Goal: Find specific page/section: Find specific page/section

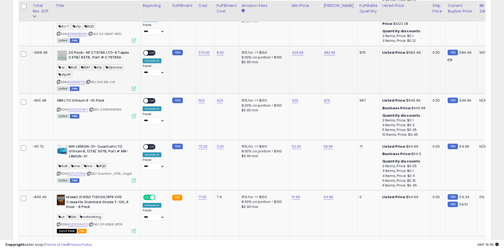
scroll to position [996, 0]
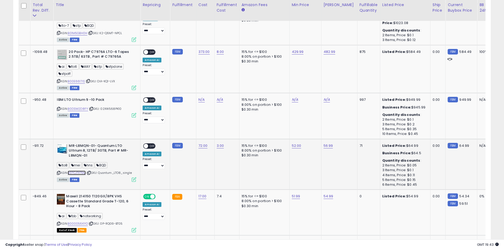
click at [83, 171] on link "B07CJTXT5M" at bounding box center [77, 173] width 18 height 5
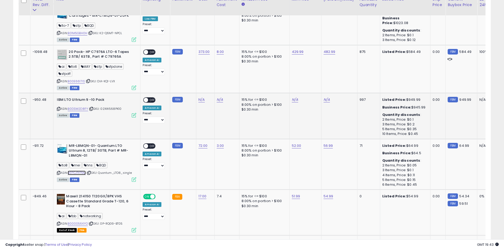
scroll to position [943, 0]
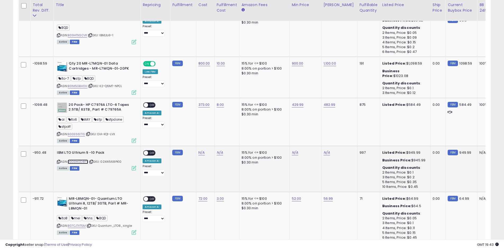
click at [82, 160] on link "B0DSM2D8FY" at bounding box center [78, 162] width 20 height 5
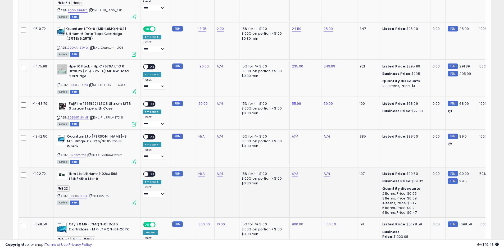
scroll to position [837, 0]
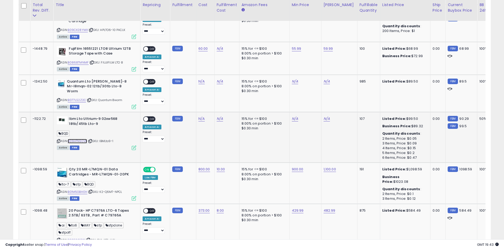
click at [84, 139] on link "B09HTNSCVK" at bounding box center [77, 141] width 19 height 5
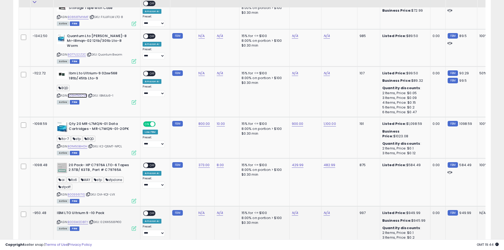
scroll to position [943, 0]
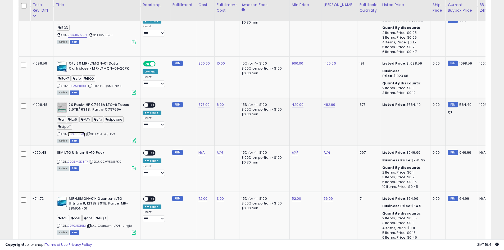
click at [80, 132] on link "B00E6617IS" at bounding box center [76, 134] width 17 height 5
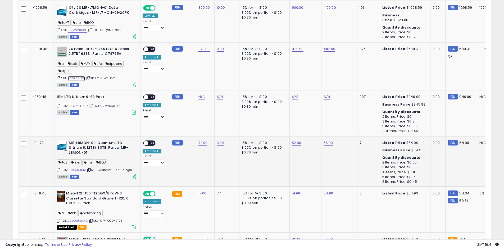
scroll to position [1013, 0]
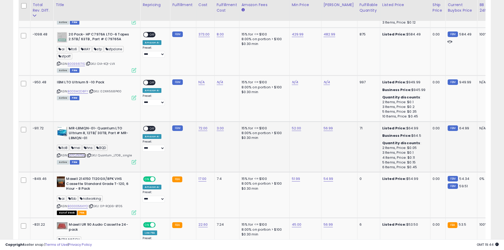
click at [83, 153] on link "B07CJTXT5M" at bounding box center [77, 155] width 18 height 5
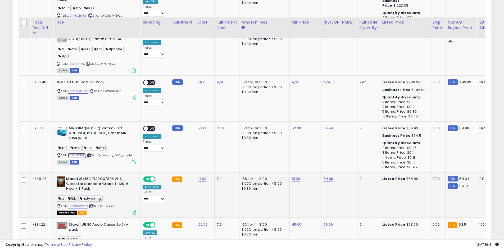
scroll to position [1084, 0]
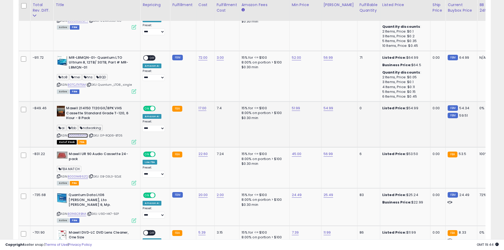
click at [85, 133] on link "B000056KYO" at bounding box center [78, 135] width 20 height 5
click at [83, 174] on link "B000IM86ZQ" at bounding box center [78, 176] width 20 height 5
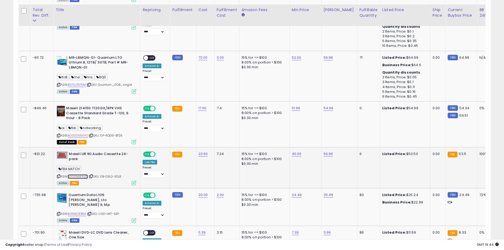
scroll to position [1137, 0]
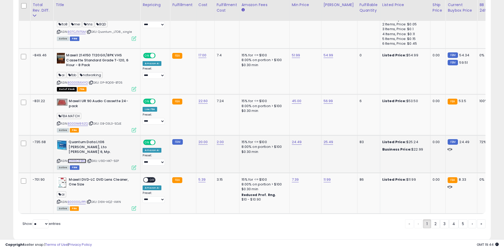
click at [82, 159] on link "B01N5CRBNA" at bounding box center [77, 161] width 19 height 5
click at [436, 220] on link "2" at bounding box center [435, 224] width 9 height 9
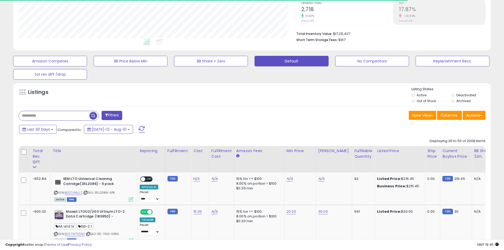
scroll to position [172, 0]
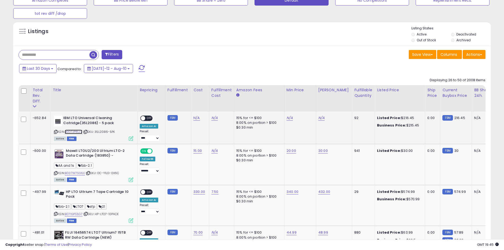
click at [79, 133] on link "B0D7JP8LJ2" at bounding box center [73, 132] width 17 height 5
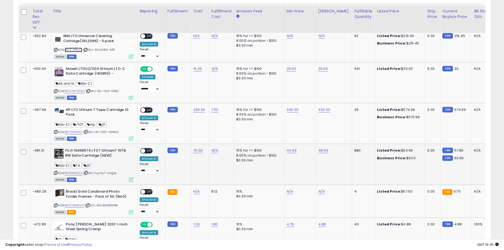
scroll to position [260, 0]
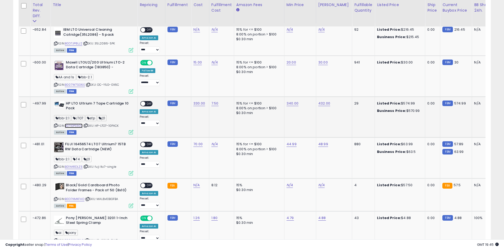
click at [80, 126] on link "B071GPS5G7" at bounding box center [74, 126] width 18 height 5
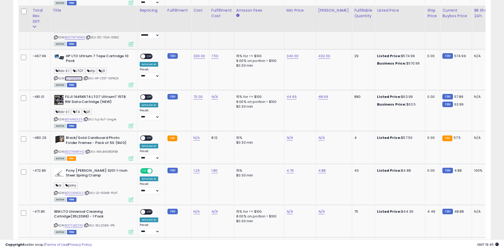
scroll to position [313, 0]
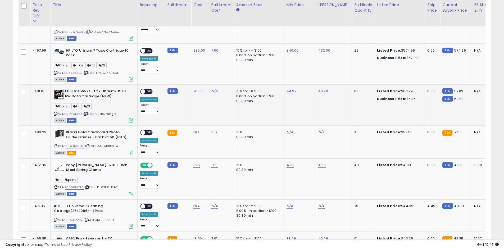
click at [80, 116] on div "ASIN: B01N4RDLZ5 | SKU: fuji lto7-single Active FBM" at bounding box center [93, 105] width 79 height 33
click at [79, 115] on link "B01N4RDLZ5" at bounding box center [74, 114] width 18 height 5
click at [76, 114] on link "B01N4RDLZ5" at bounding box center [74, 114] width 18 height 5
click at [76, 146] on link "B0D7KMKFHD" at bounding box center [75, 146] width 20 height 5
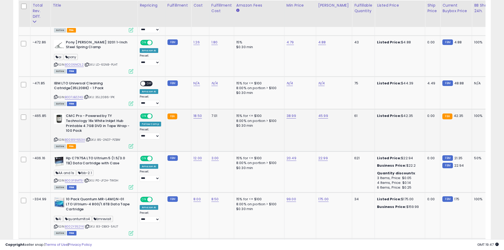
scroll to position [437, 0]
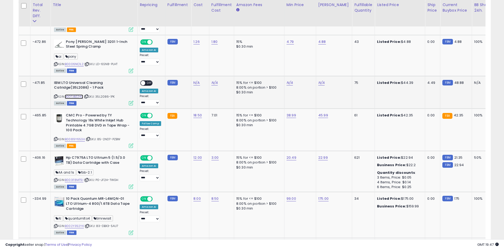
click at [81, 97] on link "B0D7JBZZ4G" at bounding box center [74, 97] width 18 height 5
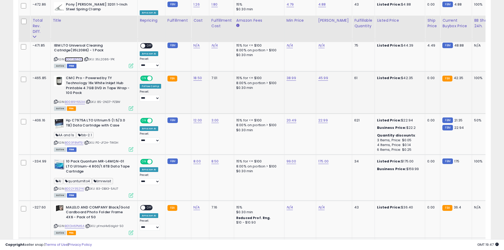
scroll to position [490, 0]
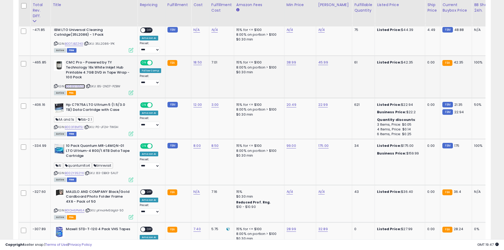
click at [80, 86] on link "B0089Y653A" at bounding box center [75, 86] width 20 height 5
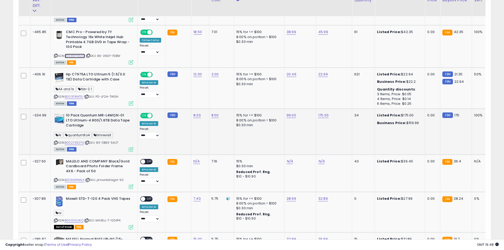
scroll to position [525, 0]
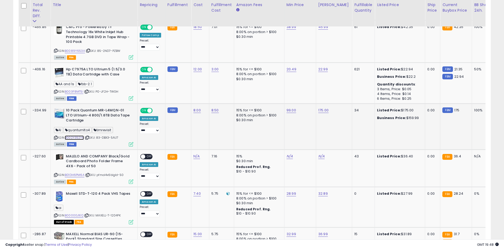
click at [79, 137] on link "B002Y352YK" at bounding box center [74, 138] width 19 height 5
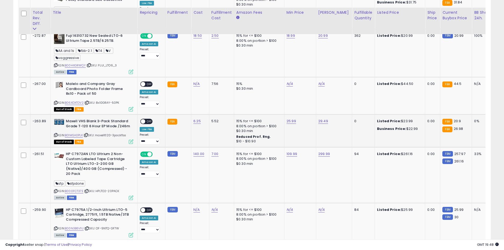
scroll to position [772, 0]
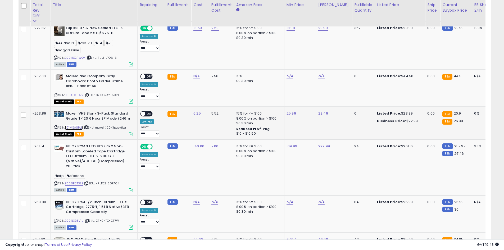
click at [78, 128] on link "B01MSA0PLK" at bounding box center [74, 128] width 18 height 5
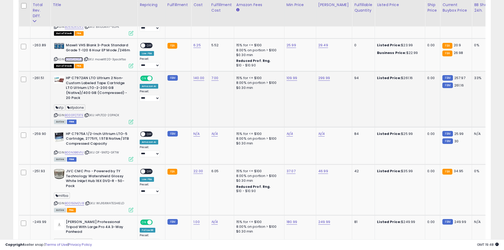
scroll to position [843, 0]
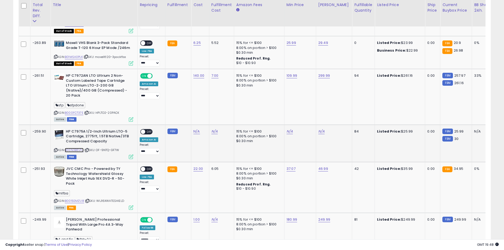
click at [77, 150] on link "B00N3B6V1U" at bounding box center [74, 150] width 19 height 5
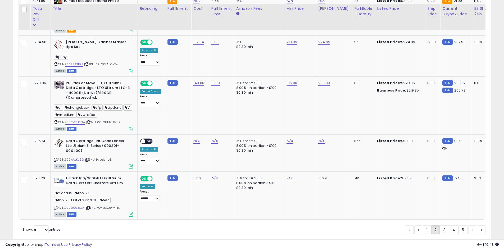
scroll to position [1117, 0]
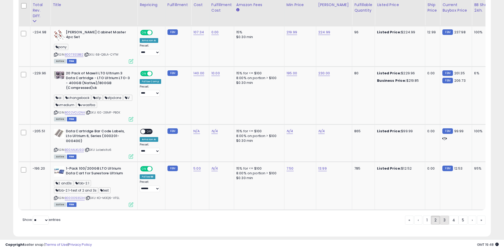
click at [442, 216] on link "3" at bounding box center [444, 220] width 9 height 9
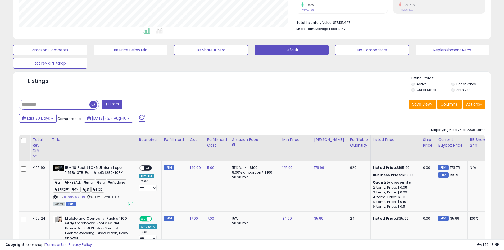
scroll to position [190, 0]
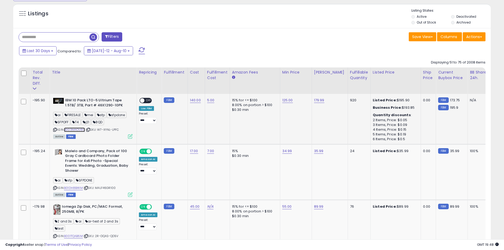
click at [81, 131] on link "B003MAOU8S" at bounding box center [74, 130] width 21 height 5
click at [80, 128] on link "B003MAOU8S" at bounding box center [74, 130] width 21 height 5
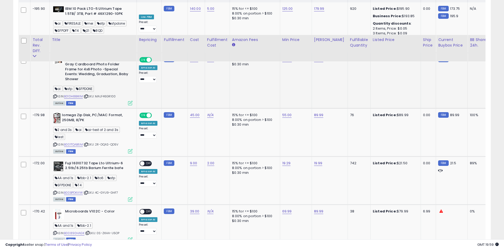
scroll to position [331, 0]
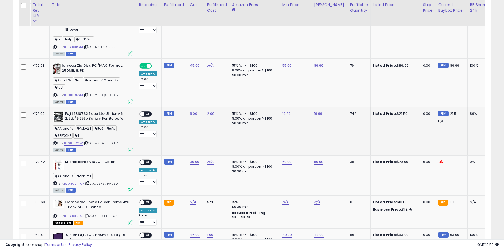
drag, startPoint x: 92, startPoint y: 157, endPoint x: 80, endPoint y: 150, distance: 13.2
click at [79, 154] on td "Fuji 16310732 Tape Lto Ultrium-6 2.5tb/6.25tb Barium Ferrite bafe AA and 1s fbb…" at bounding box center [93, 131] width 87 height 48
click at [81, 145] on link "B00BPDKVIW" at bounding box center [73, 143] width 19 height 5
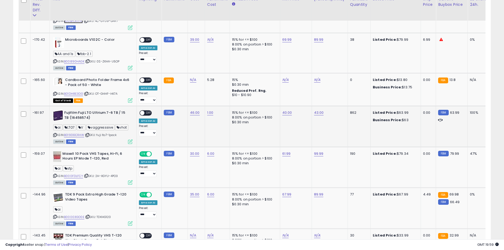
scroll to position [454, 0]
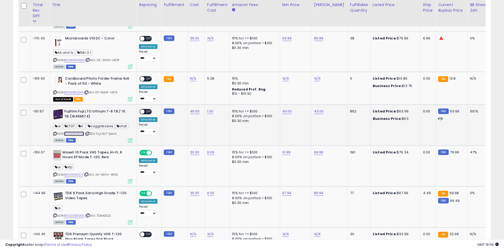
click at [79, 134] on link "B019DGCRAW" at bounding box center [74, 134] width 20 height 5
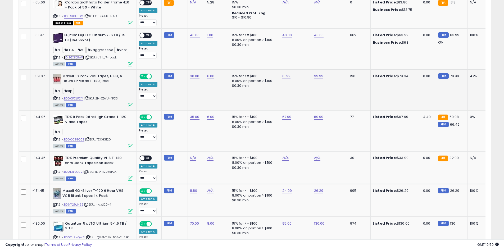
scroll to position [543, 0]
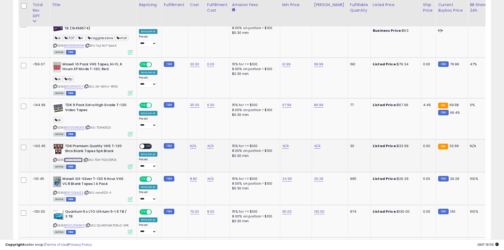
click at [82, 161] on link "B00DILVUU2" at bounding box center [73, 160] width 19 height 5
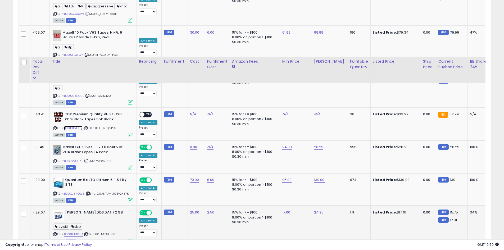
scroll to position [631, 0]
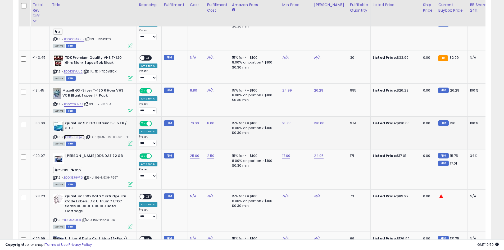
click at [80, 137] on link "B00CJZNQWS" at bounding box center [74, 137] width 21 height 5
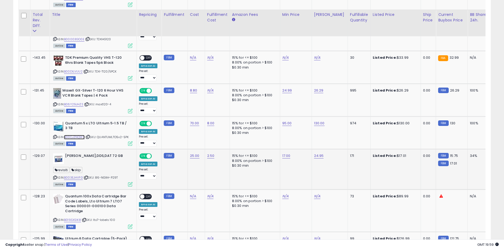
scroll to position [719, 0]
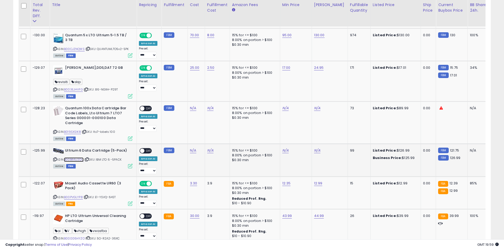
click at [74, 159] on link "B00B66J2QU" at bounding box center [74, 160] width 20 height 5
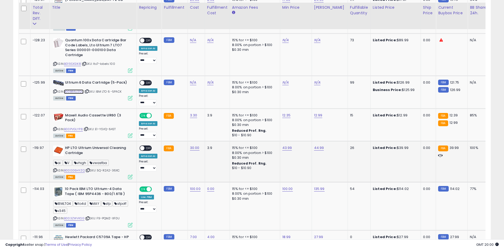
scroll to position [790, 0]
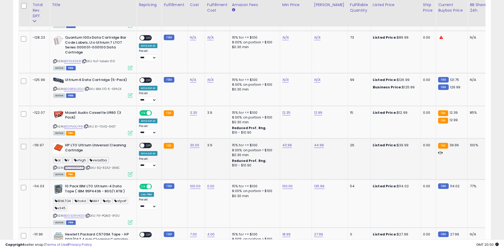
click at [78, 169] on link "B00006HYZQ" at bounding box center [74, 168] width 21 height 5
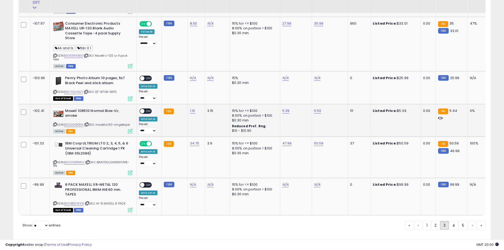
scroll to position [1101, 0]
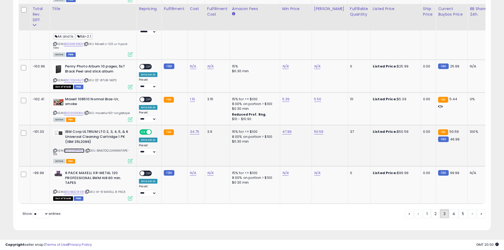
click at [77, 149] on link "B00008PHGV" at bounding box center [74, 151] width 20 height 5
click at [453, 215] on link "4" at bounding box center [454, 213] width 10 height 9
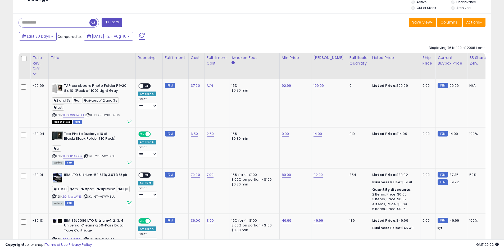
scroll to position [278, 0]
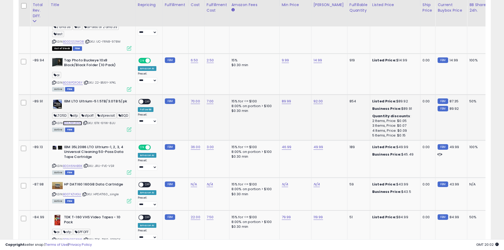
click at [79, 126] on link "B014JWLWNS" at bounding box center [72, 123] width 19 height 5
click at [77, 166] on link "B0046NHB9K" at bounding box center [73, 166] width 20 height 5
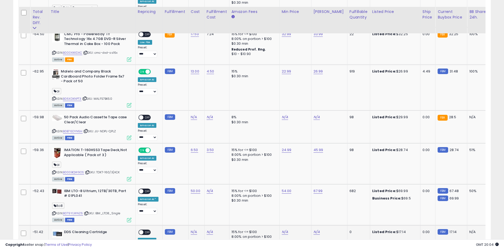
scroll to position [826, 0]
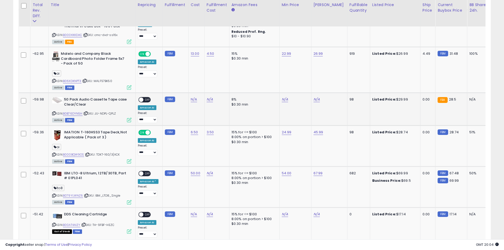
drag, startPoint x: 110, startPoint y: 115, endPoint x: 118, endPoint y: 115, distance: 8.5
click at [118, 115] on div "ASIN: B0B76DYN5H | SKU: JU-NDPL-QPLZ Active FBM" at bounding box center [91, 109] width 79 height 25
drag, startPoint x: 119, startPoint y: 114, endPoint x: 110, endPoint y: 117, distance: 9.1
click at [110, 117] on div "ASIN: B0B76DYN5H | SKU: JU-NDPL-QPLZ Active FBM" at bounding box center [91, 109] width 79 height 25
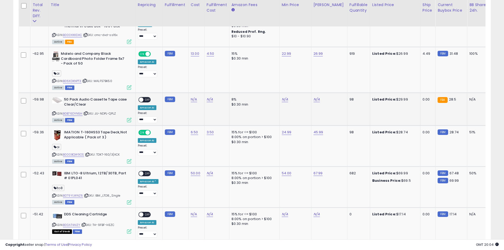
click at [114, 122] on div "Active FBM" at bounding box center [91, 120] width 79 height 4
drag, startPoint x: 109, startPoint y: 115, endPoint x: 124, endPoint y: 114, distance: 15.2
click at [119, 115] on div "ASIN: B0B76DYN5H | SKU: JU-NDPL-QPLZ Active FBM" at bounding box center [91, 109] width 79 height 25
click at [127, 112] on div "ASIN: B0B76DYN5H | SKU: JU-NDPL-QPLZ Active FBM" at bounding box center [91, 109] width 79 height 25
drag, startPoint x: 114, startPoint y: 117, endPoint x: 110, endPoint y: 117, distance: 4.0
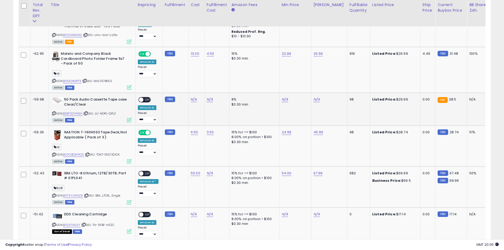
click at [110, 117] on div "ASIN: B0B76DYN5H | SKU: JU-NDPL-QPLZ Active FBM" at bounding box center [91, 109] width 79 height 25
click at [113, 107] on b "50 Pack Audio Cassette Tape case Clear/Clear" at bounding box center [96, 102] width 64 height 11
drag, startPoint x: 110, startPoint y: 115, endPoint x: 121, endPoint y: 113, distance: 11.1
click at [117, 115] on div "ASIN: B0B76DYN5H | SKU: JU-NDPL-QPLZ Active FBM" at bounding box center [91, 109] width 79 height 25
click at [121, 113] on div "ASIN: B0B76DYN5H | SKU: JU-NDPL-QPLZ Active FBM" at bounding box center [91, 109] width 79 height 25
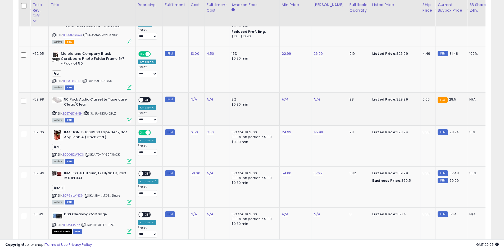
drag, startPoint x: 119, startPoint y: 116, endPoint x: 110, endPoint y: 125, distance: 12.2
click at [110, 117] on div "ASIN: B0B76DYN5H | SKU: JU-NDPL-QPLZ Active FBM" at bounding box center [91, 109] width 79 height 25
click at [111, 124] on td "50 Pack Audio Cassette Tape case Clear/Clear ASIN: B0B76DYN5H | SKU: JU-NDPL-QP…" at bounding box center [91, 109] width 87 height 33
drag, startPoint x: 110, startPoint y: 114, endPoint x: 117, endPoint y: 114, distance: 6.9
click at [117, 114] on div "ASIN: B0B76DYN5H | SKU: JU-NDPL-QPLZ Active FBM" at bounding box center [91, 109] width 79 height 25
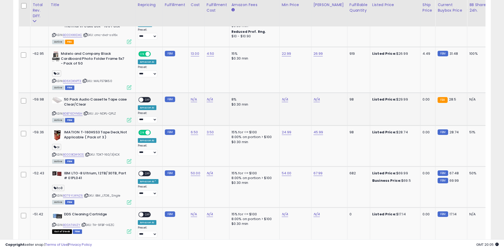
click at [118, 115] on div "ASIN: B0B76DYN5H | SKU: JU-NDPL-QPLZ Active FBM" at bounding box center [91, 109] width 79 height 25
drag, startPoint x: 117, startPoint y: 115, endPoint x: 111, endPoint y: 117, distance: 6.0
click at [111, 117] on div "ASIN: B0B76DYN5H | SKU: JU-NDPL-QPLZ Active FBM" at bounding box center [91, 109] width 79 height 25
click at [112, 122] on div "Active FBM" at bounding box center [91, 120] width 79 height 4
drag, startPoint x: 109, startPoint y: 116, endPoint x: 117, endPoint y: 115, distance: 7.7
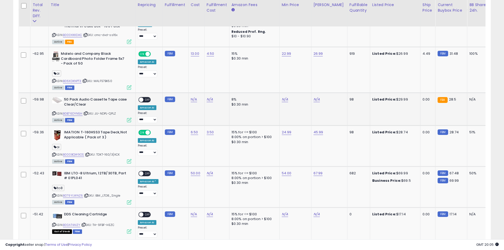
click at [117, 115] on div "ASIN: B0B76DYN5H | SKU: JU-NDPL-QPLZ Active FBM" at bounding box center [91, 109] width 79 height 25
click at [119, 116] on div "ASIN: B0B76DYN5H | SKU: JU-NDPL-QPLZ Active FBM" at bounding box center [91, 109] width 79 height 25
drag, startPoint x: 117, startPoint y: 117, endPoint x: 111, endPoint y: 117, distance: 5.8
click at [111, 117] on div "ASIN: B0B76DYN5H | SKU: JU-NDPL-QPLZ Active FBM" at bounding box center [91, 109] width 79 height 25
drag, startPoint x: 108, startPoint y: 115, endPoint x: 101, endPoint y: 115, distance: 6.9
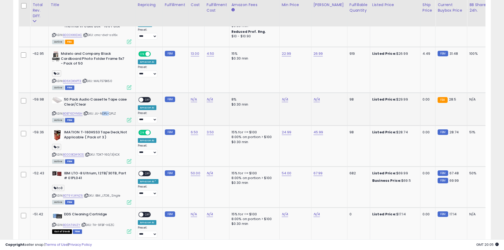
click at [101, 115] on span "| SKU: JU-NDPL-QPLZ" at bounding box center [99, 113] width 33 height 4
click at [104, 121] on div "Active FBM" at bounding box center [91, 120] width 79 height 4
drag, startPoint x: 101, startPoint y: 115, endPoint x: 108, endPoint y: 116, distance: 6.6
click at [108, 116] on span "| SKU: JU-NDPL-QPLZ" at bounding box center [99, 113] width 33 height 4
click at [111, 123] on td "50 Pack Audio Cassette Tape case Clear/Clear ASIN: B0B76DYN5H | SKU: JU-NDPL-QP…" at bounding box center [91, 109] width 87 height 33
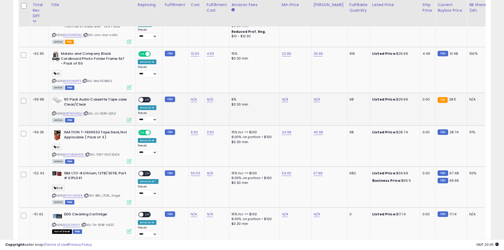
drag, startPoint x: 109, startPoint y: 114, endPoint x: 116, endPoint y: 114, distance: 6.9
click at [116, 114] on span "| SKU: JU-NDPL-QPLZ" at bounding box center [99, 113] width 33 height 4
click at [125, 121] on div "Active FBM" at bounding box center [91, 120] width 79 height 4
drag, startPoint x: 116, startPoint y: 116, endPoint x: 110, endPoint y: 116, distance: 5.8
click at [110, 116] on div "ASIN: B0B76DYN5H | SKU: JU-NDPL-QPLZ Active FBM" at bounding box center [91, 109] width 79 height 25
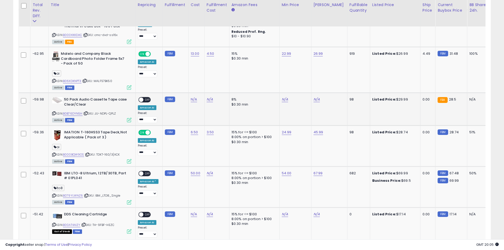
click at [110, 125] on td "50 Pack Audio Cassette Tape case Clear/Clear ASIN: B0B76DYN5H | SKU: JU-NDPL-QP…" at bounding box center [91, 109] width 87 height 33
drag, startPoint x: 110, startPoint y: 116, endPoint x: 117, endPoint y: 117, distance: 7.0
click at [116, 116] on span "| SKU: JU-NDPL-QPLZ" at bounding box center [99, 113] width 33 height 4
click at [118, 118] on div "ASIN: B0B76DYN5H | SKU: JU-NDPL-QPLZ Active FBM" at bounding box center [91, 109] width 79 height 25
drag, startPoint x: 117, startPoint y: 118, endPoint x: 110, endPoint y: 117, distance: 6.7
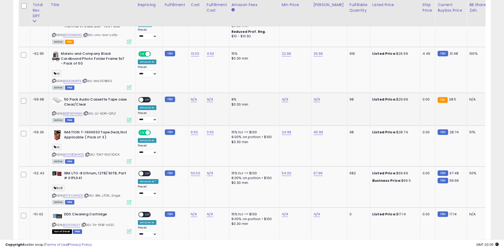
click at [109, 117] on div "ASIN: B0B76DYN5H | SKU: JU-NDPL-QPLZ Active FBM" at bounding box center [91, 109] width 79 height 25
drag, startPoint x: 110, startPoint y: 116, endPoint x: 117, endPoint y: 116, distance: 6.4
click at [116, 116] on span "| SKU: JU-NDPL-QPLZ" at bounding box center [99, 113] width 33 height 4
click at [121, 116] on div "ASIN: B0B76DYN5H | SKU: JU-NDPL-QPLZ Active FBM" at bounding box center [91, 109] width 79 height 25
drag, startPoint x: 119, startPoint y: 116, endPoint x: 117, endPoint y: 118, distance: 2.8
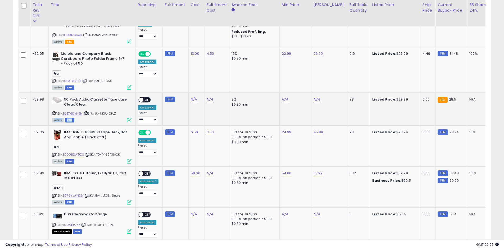
click at [117, 118] on div "ASIN: B0B76DYN5H | SKU: JU-NDPL-QPLZ Active FBM" at bounding box center [91, 109] width 79 height 25
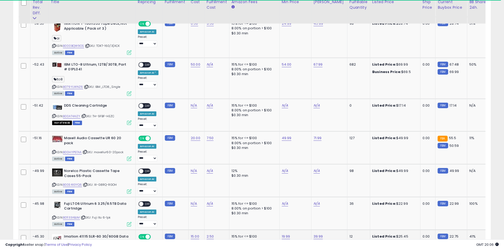
scroll to position [932, 0]
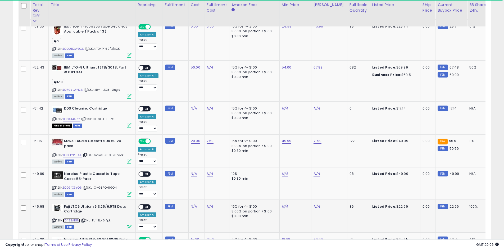
click at [74, 222] on link "B01133ABJM" at bounding box center [71, 220] width 17 height 5
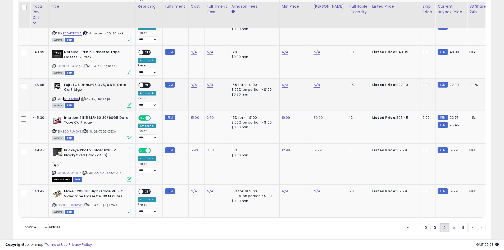
scroll to position [1055, 0]
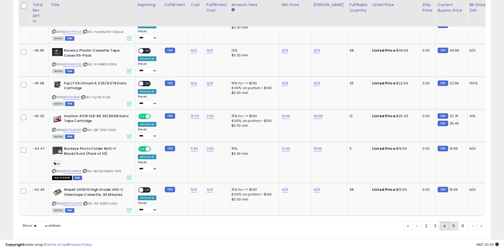
click at [453, 231] on link "5" at bounding box center [454, 226] width 9 height 9
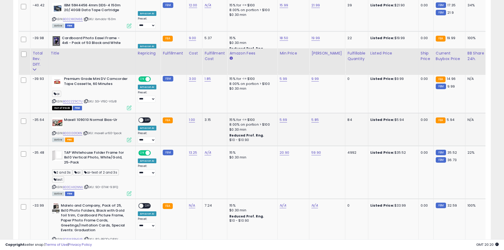
scroll to position [437, 0]
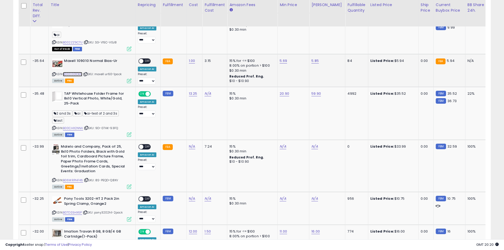
click at [79, 75] on link "B000001OKN" at bounding box center [72, 74] width 19 height 5
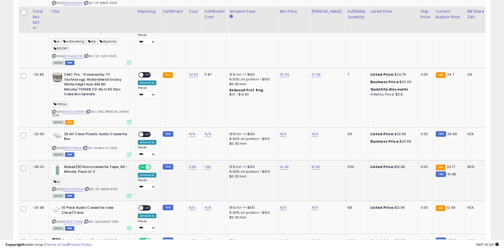
scroll to position [701, 0]
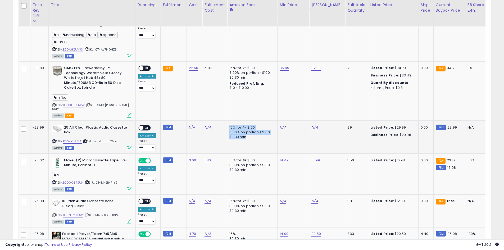
drag, startPoint x: 230, startPoint y: 124, endPoint x: 250, endPoint y: 132, distance: 22.0
click at [250, 132] on td "15% for <= $100 8.00% on portion > $100 $0.30 min" at bounding box center [252, 137] width 50 height 33
click at [253, 137] on td "15% for <= $100 8.00% on portion > $100 $0.30 min" at bounding box center [252, 137] width 50 height 33
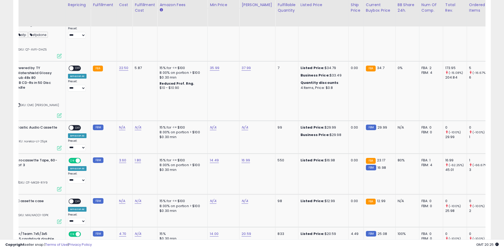
scroll to position [0, 69]
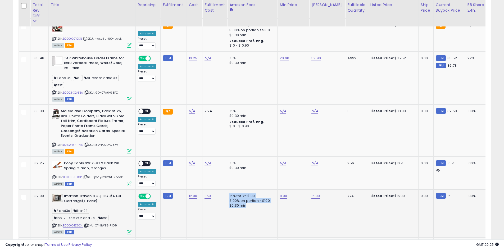
drag, startPoint x: 224, startPoint y: 195, endPoint x: 247, endPoint y: 205, distance: 25.3
click at [247, 205] on tr "-32.00 Imation Travan 8 GB, 8 GB/4 GB Cartridge(1-Pack) 2 and3s fbb-2.1 fbb-2.1…" at bounding box center [391, 214] width 745 height 48
click at [254, 208] on div "$0.30 min" at bounding box center [252, 205] width 44 height 5
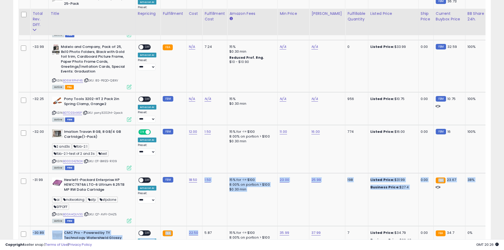
drag, startPoint x: 197, startPoint y: 254, endPoint x: 197, endPoint y: 249, distance: 4.8
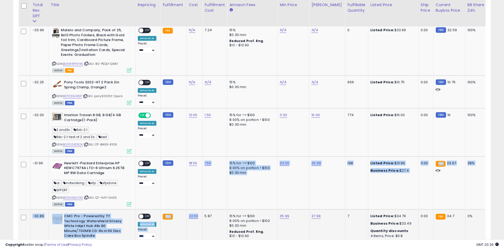
drag, startPoint x: 197, startPoint y: 249, endPoint x: 182, endPoint y: 214, distance: 37.8
click at [182, 214] on td "FBA" at bounding box center [174, 240] width 26 height 60
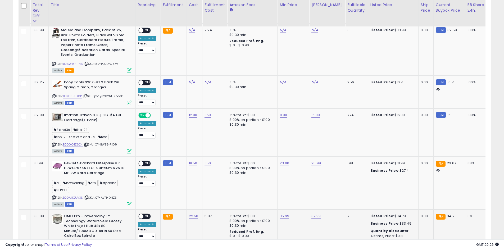
click at [183, 216] on td "FBA" at bounding box center [174, 240] width 26 height 60
drag, startPoint x: 183, startPoint y: 216, endPoint x: 169, endPoint y: 205, distance: 18.0
drag, startPoint x: 169, startPoint y: 205, endPoint x: 183, endPoint y: 212, distance: 16.0
click at [183, 212] on td "FBA" at bounding box center [174, 240] width 26 height 60
drag, startPoint x: 184, startPoint y: 217, endPoint x: 0, endPoint y: 97, distance: 219.7
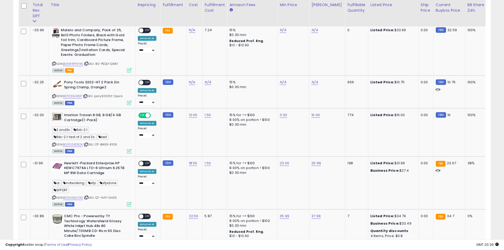
click at [0, 97] on div "**********" at bounding box center [252, 141] width 504 height 1354
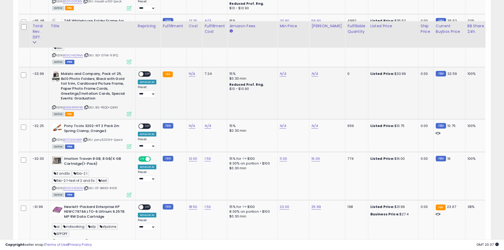
scroll to position [500, 0]
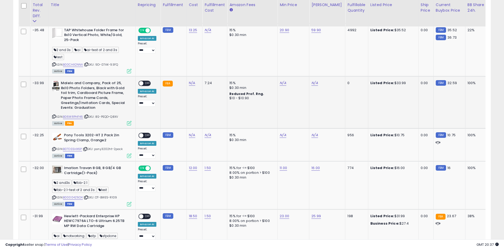
click at [257, 93] on b "Reduced Prof. Rng." at bounding box center [247, 94] width 35 height 5
click at [236, 93] on b "Reduced Prof. Rng." at bounding box center [247, 94] width 35 height 5
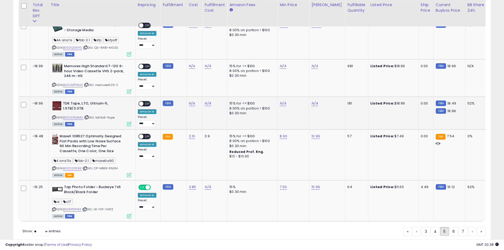
scroll to position [1121, 0]
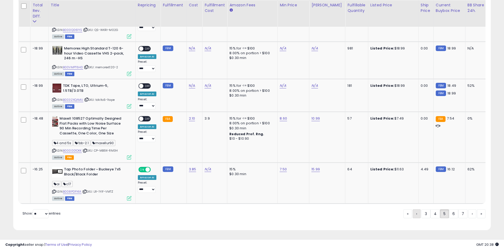
click at [417, 214] on link "‹" at bounding box center [417, 213] width 8 height 9
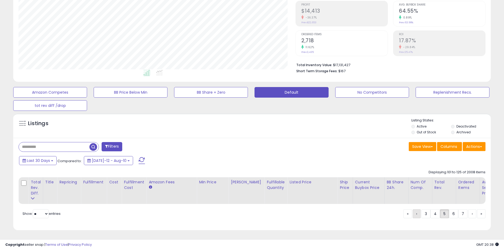
scroll to position [84, 0]
click at [417, 216] on span "‹" at bounding box center [417, 213] width 1 height 5
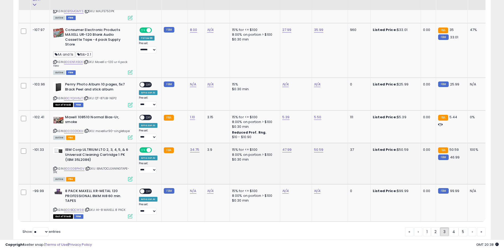
scroll to position [1101, 0]
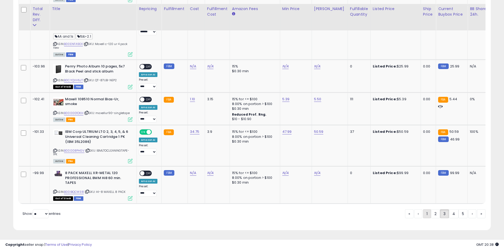
click at [425, 216] on link "1" at bounding box center [427, 213] width 8 height 9
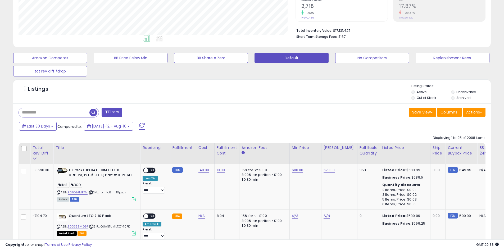
scroll to position [172, 0]
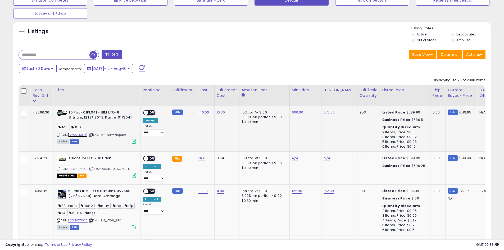
click at [79, 135] on link "B07CGFMFTM" at bounding box center [78, 135] width 20 height 5
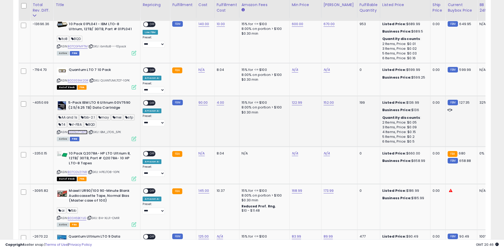
click at [84, 131] on link "B00NUT7WT0" at bounding box center [78, 132] width 20 height 5
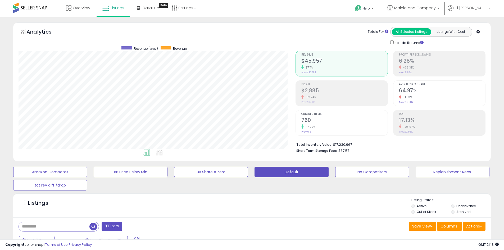
scroll to position [88, 0]
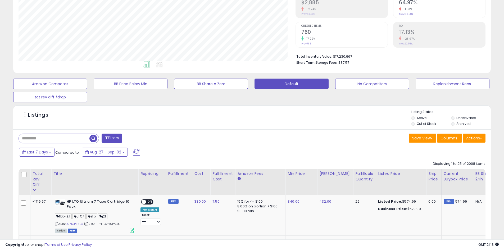
click at [59, 140] on input "text" at bounding box center [54, 138] width 71 height 9
paste input "**********"
type input "**********"
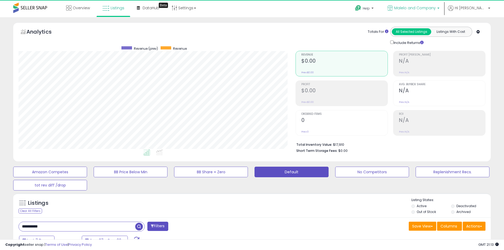
scroll to position [109, 277]
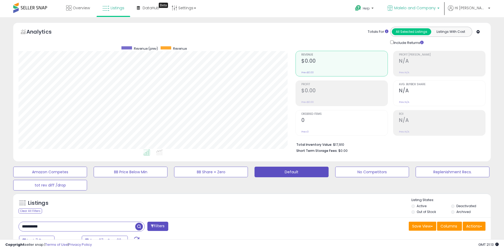
click at [416, 11] on p "Malelo and Company" at bounding box center [414, 8] width 52 height 7
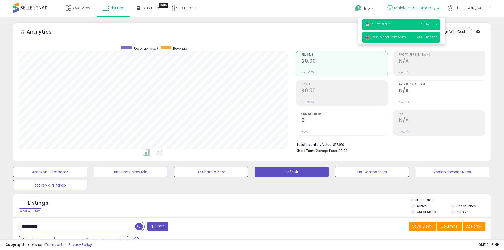
click at [406, 27] on p "ABCX DIRECT 451 listings" at bounding box center [401, 24] width 78 height 11
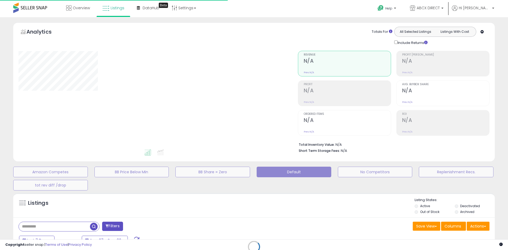
type input "**********"
